Goal: Task Accomplishment & Management: Complete application form

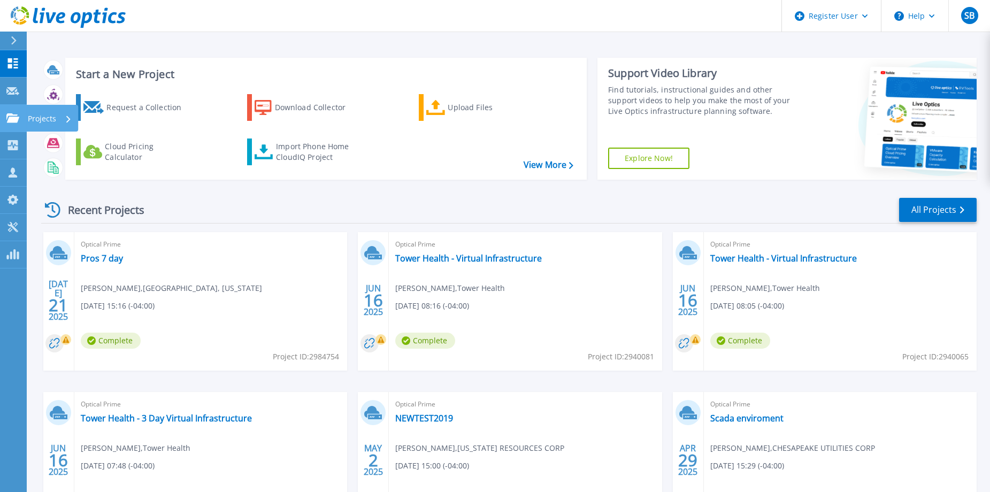
click at [19, 116] on icon at bounding box center [12, 117] width 13 height 9
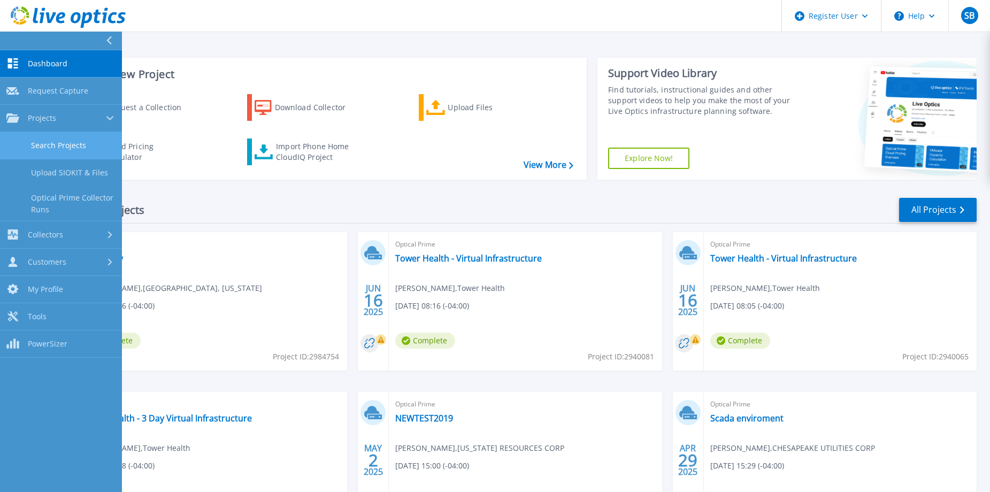
click at [45, 144] on link "Search Projects" at bounding box center [61, 145] width 122 height 27
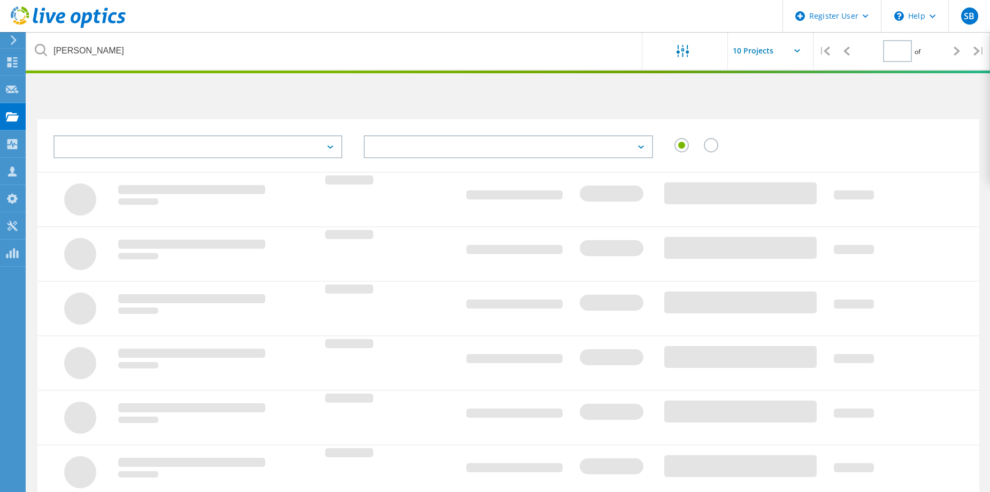
type input "1"
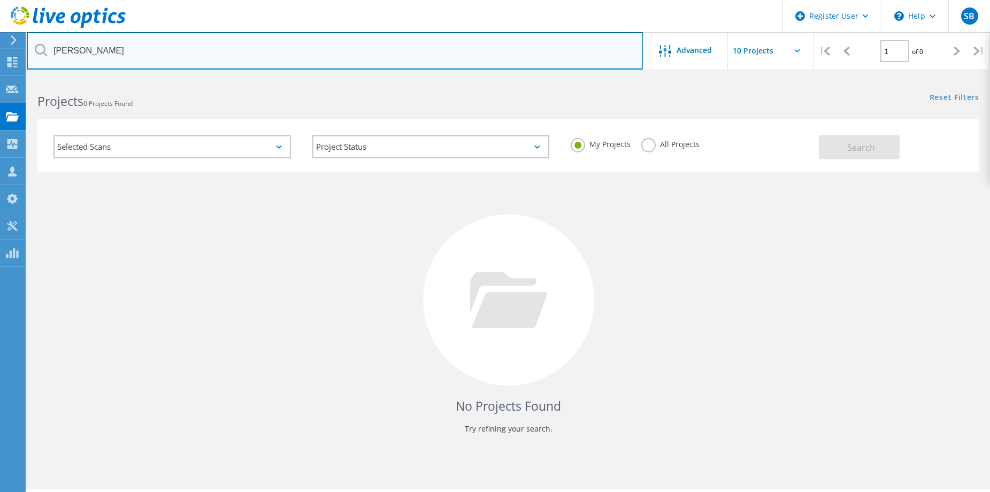
click at [315, 44] on input "elmer" at bounding box center [335, 50] width 616 height 37
paste input "john.stefani@co.middlesex.nj.us"
type input "@co.middlesex.nj.us"
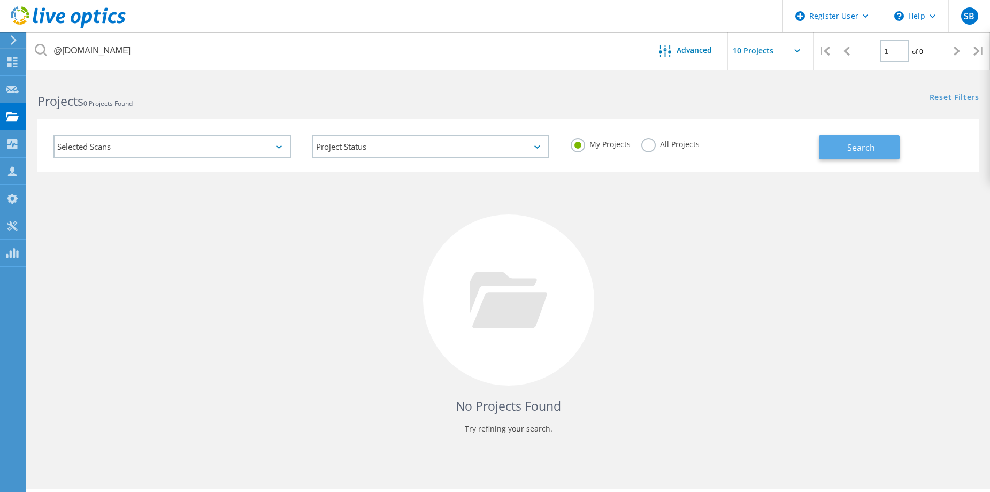
click at [872, 137] on button "Search" at bounding box center [859, 147] width 81 height 24
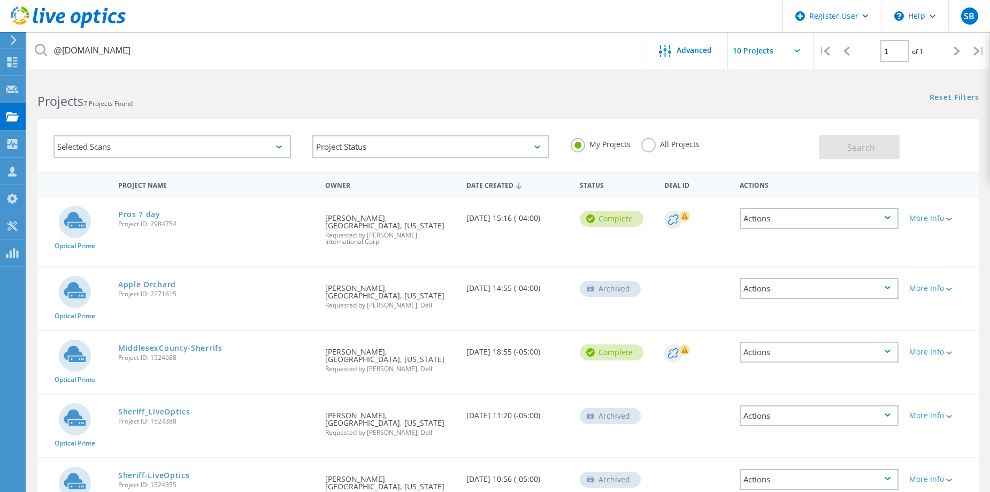
click at [398, 96] on h2 "Projects 7 Projects Found" at bounding box center [267, 102] width 460 height 18
click at [648, 143] on label "All Projects" at bounding box center [670, 143] width 58 height 10
click at [0, 0] on input "All Projects" at bounding box center [0, 0] width 0 height 0
click at [836, 145] on button "Search" at bounding box center [859, 147] width 81 height 24
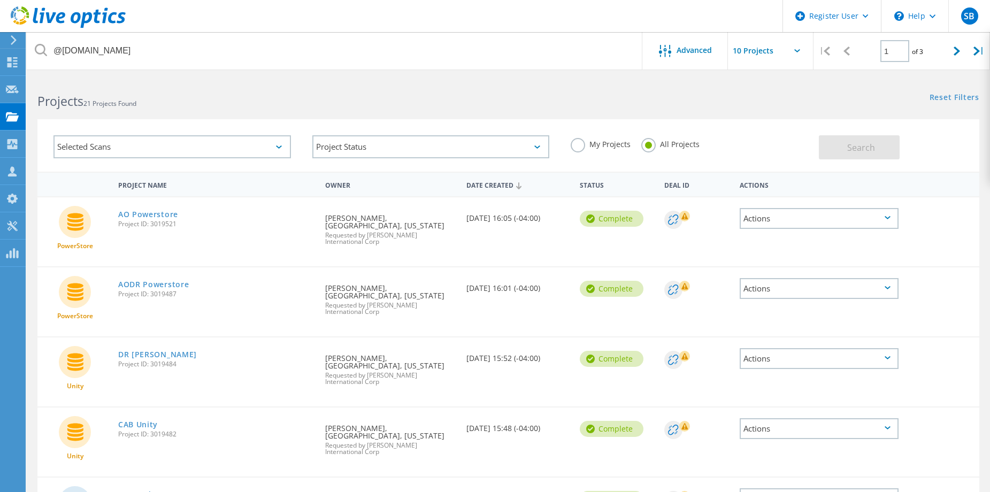
click at [497, 95] on h2 "Projects 21 Projects Found" at bounding box center [267, 102] width 460 height 18
click at [462, 96] on h2 "Projects 21 Projects Found" at bounding box center [267, 102] width 460 height 18
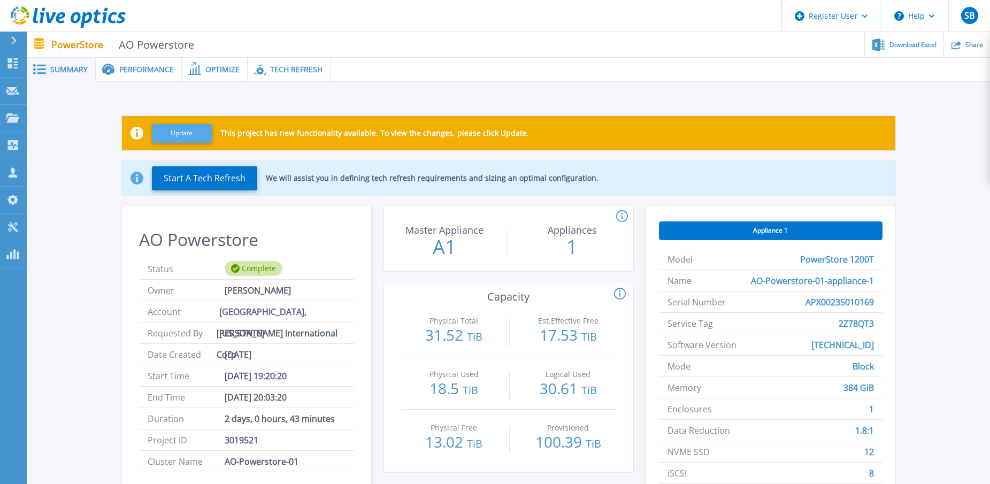
click at [178, 135] on button "Update" at bounding box center [182, 133] width 60 height 19
click at [941, 324] on div "Updating This project has new functionality available. To view the changes, ple…" at bounding box center [508, 335] width 931 height 472
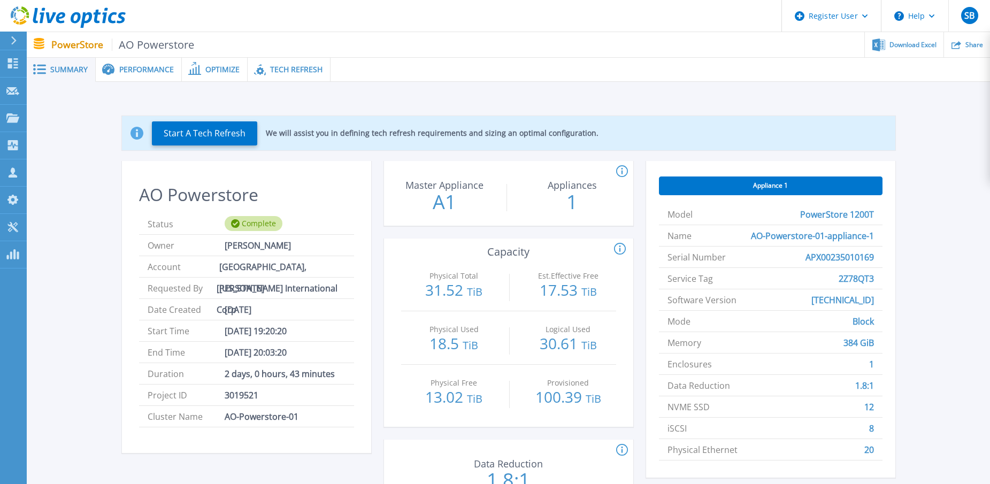
click at [934, 269] on div "Start A Tech Refresh We will assist you in defining tech refresh requirements a…" at bounding box center [508, 312] width 931 height 427
click at [850, 276] on span "2Z78QT3" at bounding box center [855, 278] width 35 height 21
copy span "2Z78QT3"
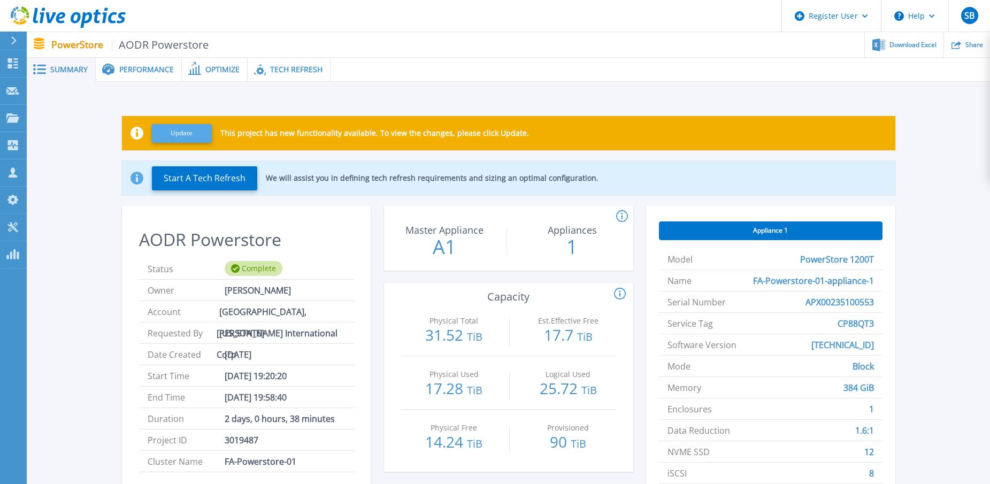
click at [190, 133] on button "Update" at bounding box center [182, 133] width 60 height 19
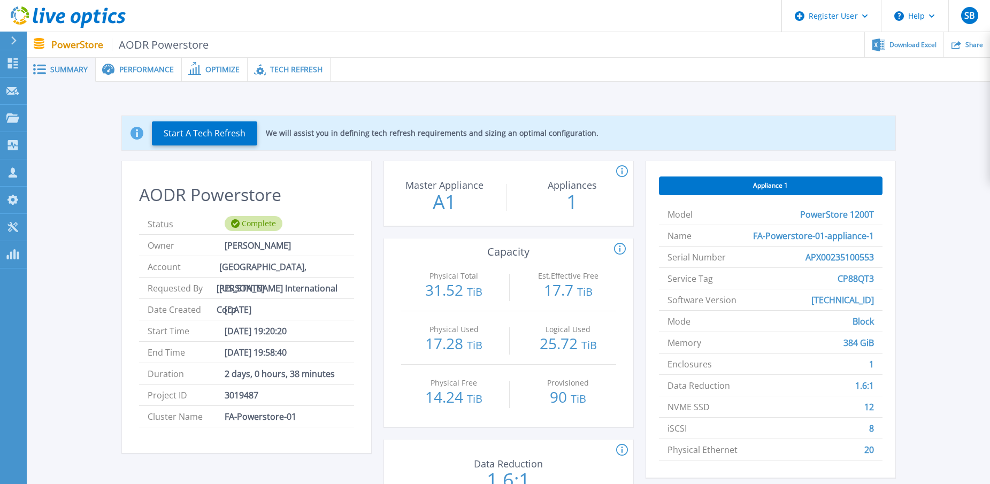
click at [417, 99] on div "Start A Tech Refresh We will assist you in defining tech refresh requirements a…" at bounding box center [508, 312] width 931 height 427
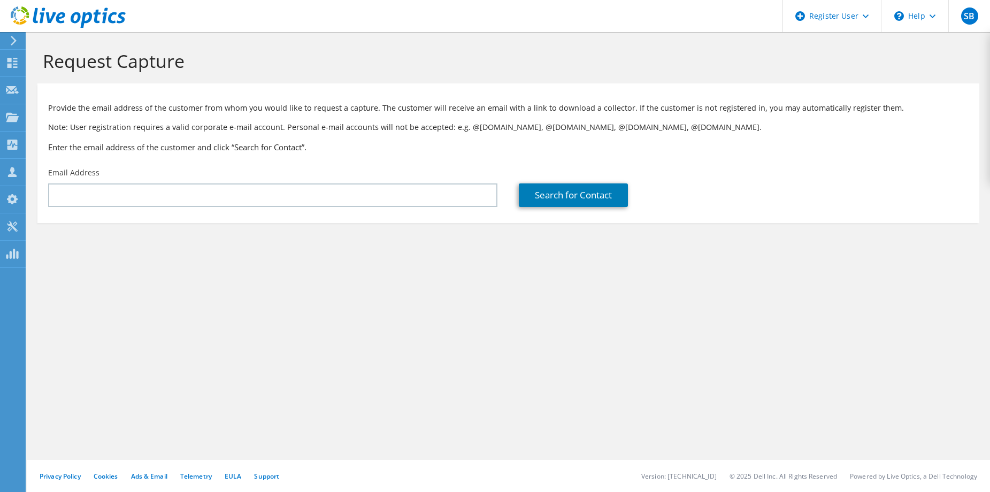
click at [12, 86] on use at bounding box center [12, 90] width 13 height 8
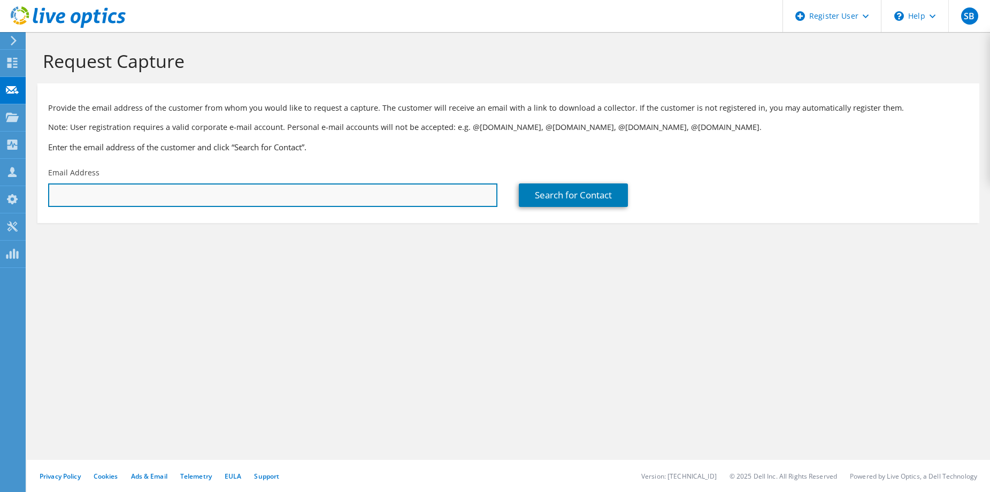
drag, startPoint x: 0, startPoint y: 0, endPoint x: 86, endPoint y: 195, distance: 212.8
click at [86, 195] on input "text" at bounding box center [272, 195] width 449 height 24
paste input "2Z78QT3"
type input "2Z78QT3"
drag, startPoint x: 88, startPoint y: 196, endPoint x: 27, endPoint y: 190, distance: 61.2
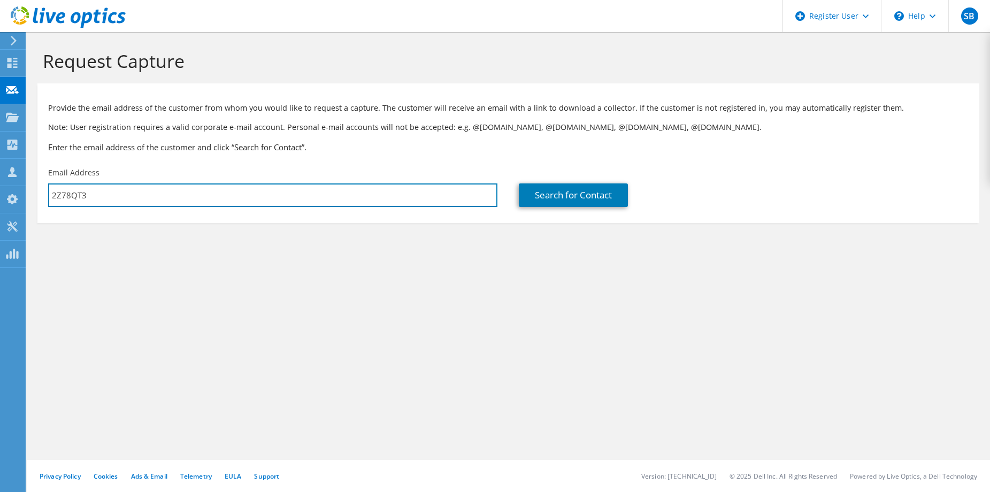
click at [27, 190] on section "Request Capture Provide the email address of the customer from whom you would l…" at bounding box center [508, 154] width 963 height 244
paste input "john.stefani@co.middlesex.nj.us"
type input "john.stefani@co.middlesex.nj.us"
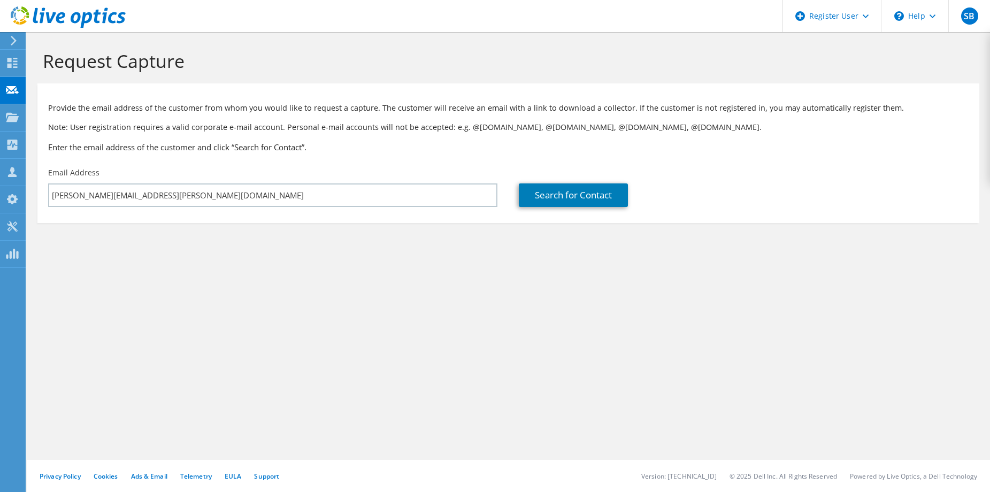
click at [403, 301] on div "Request Capture Provide the email address of the customer from whom you would l…" at bounding box center [508, 262] width 963 height 460
click at [542, 194] on link "Search for Contact" at bounding box center [573, 195] width 109 height 24
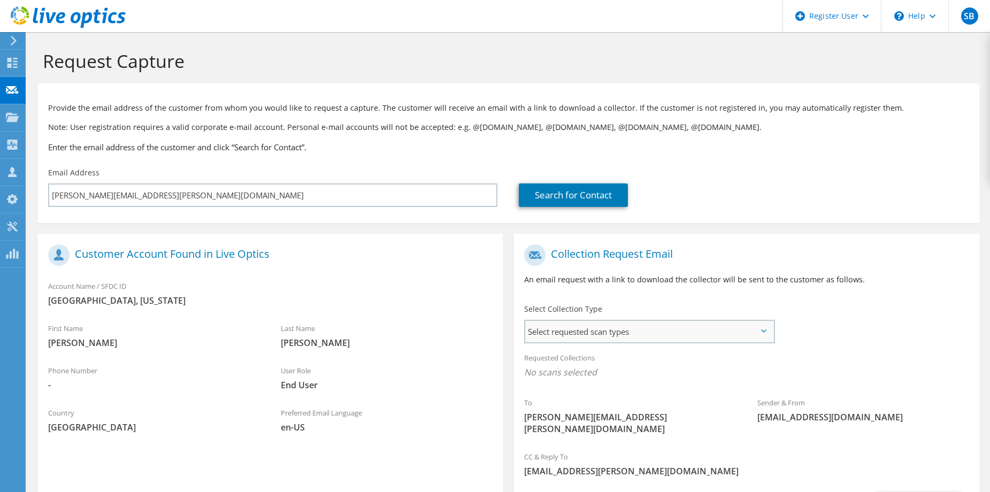
click at [673, 327] on span "Select requested scan types" at bounding box center [649, 331] width 248 height 21
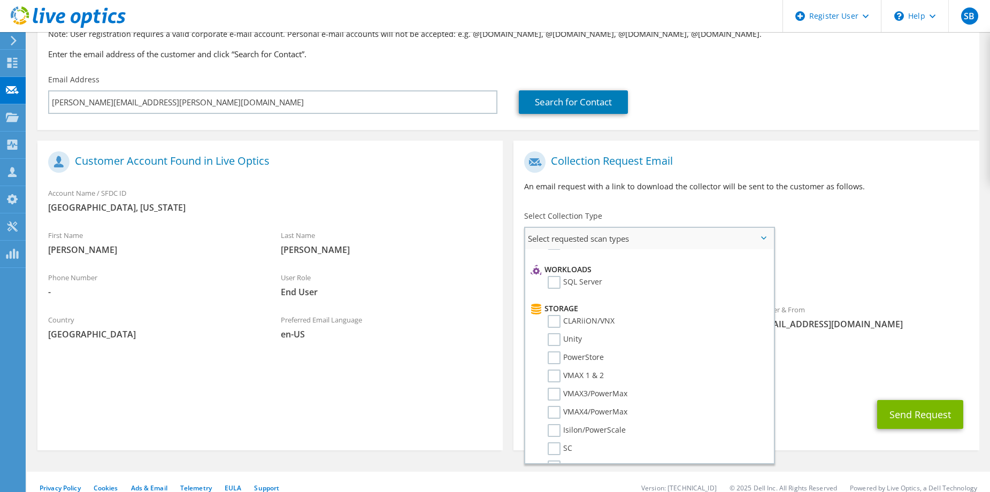
scroll to position [160, 0]
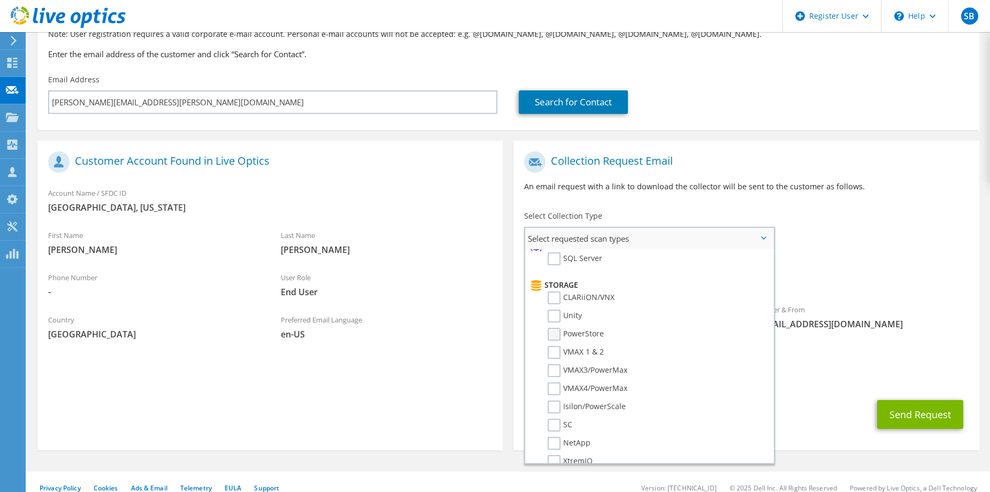
click at [586, 332] on label "PowerStore" at bounding box center [576, 334] width 56 height 13
click at [0, 0] on input "PowerStore" at bounding box center [0, 0] width 0 height 0
click at [853, 158] on h1 "Collection Request Email" at bounding box center [743, 161] width 438 height 21
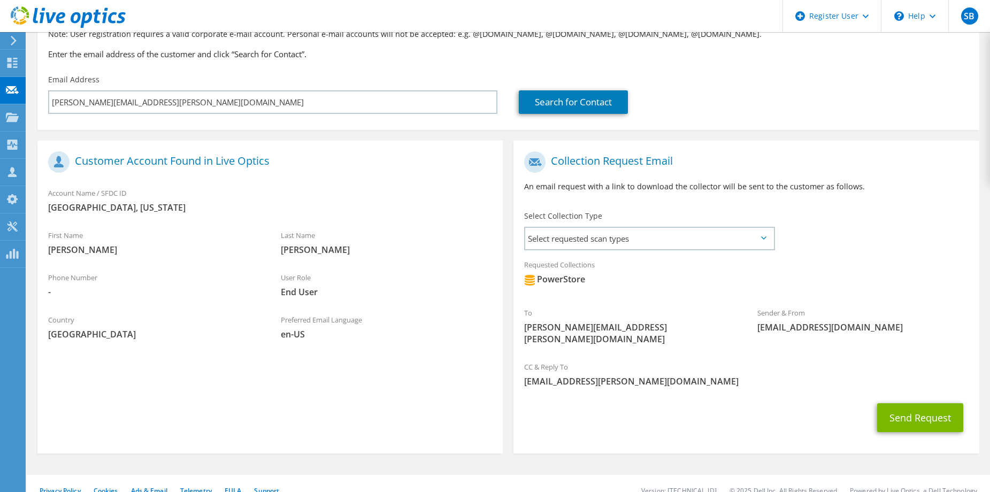
click at [690, 315] on div "To john.stefani@co.middlesex.nj.us" at bounding box center [629, 326] width 233 height 49
click at [905, 404] on button "Send Request" at bounding box center [920, 417] width 86 height 29
